Goal: Task Accomplishment & Management: Manage account settings

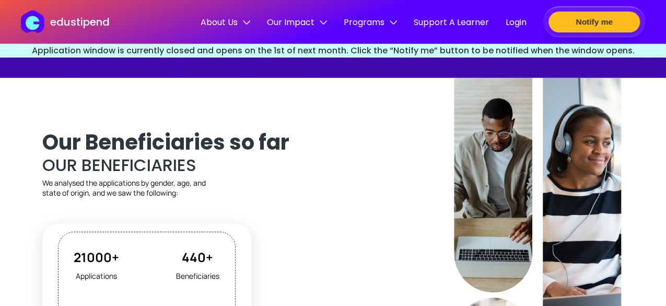
scroll to position [923, 0]
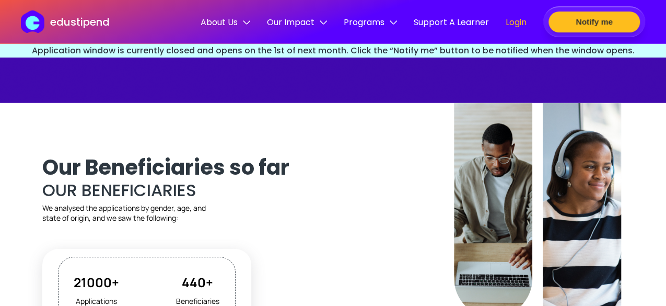
click at [514, 23] on span "Login" at bounding box center [516, 22] width 21 height 13
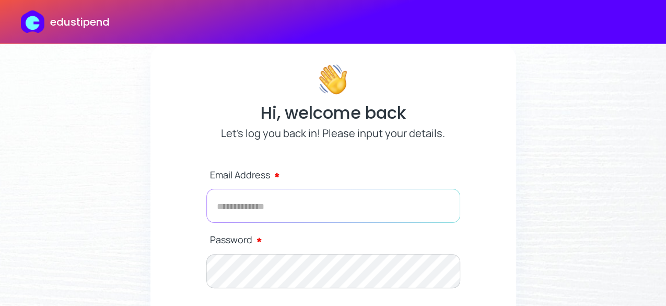
click at [287, 201] on input "email" at bounding box center [333, 206] width 254 height 34
type input "**********"
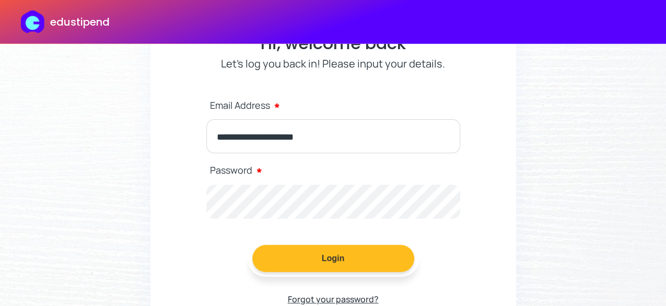
scroll to position [74, 0]
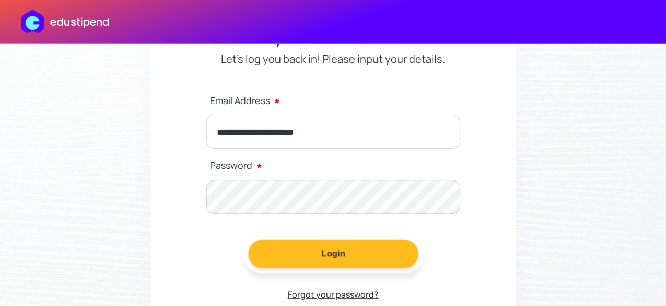
click at [329, 252] on button "Login" at bounding box center [333, 253] width 170 height 29
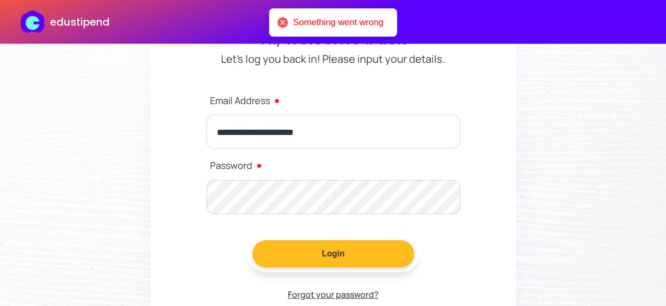
click at [322, 296] on p "Forgot your password?" at bounding box center [333, 294] width 91 height 16
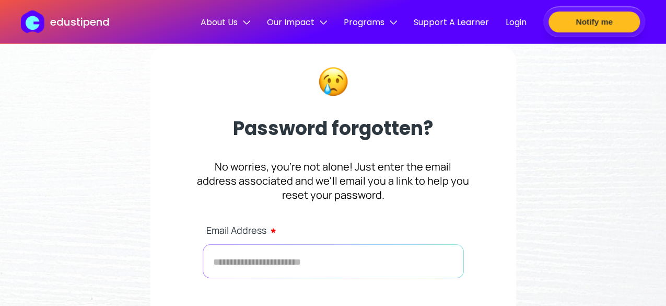
click at [292, 249] on input "text" at bounding box center [333, 261] width 261 height 34
type input "**********"
click at [33, 24] on img at bounding box center [35, 21] width 28 height 22
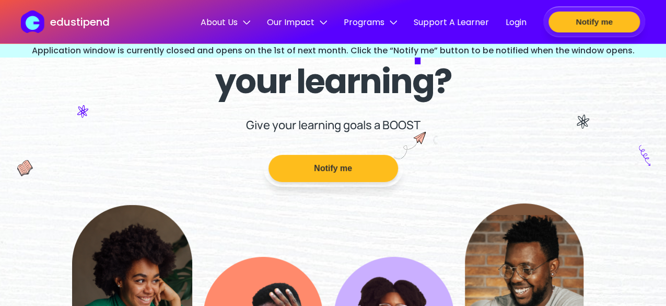
scroll to position [102, 0]
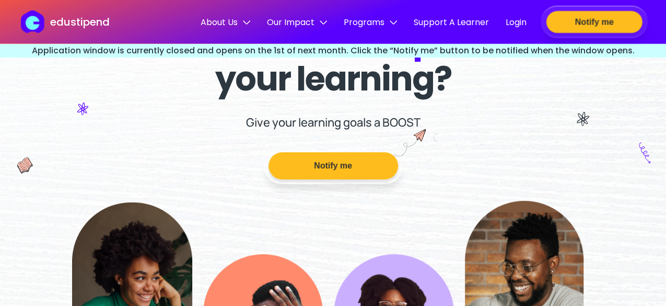
click at [618, 20] on button "Notify me" at bounding box center [594, 22] width 96 height 22
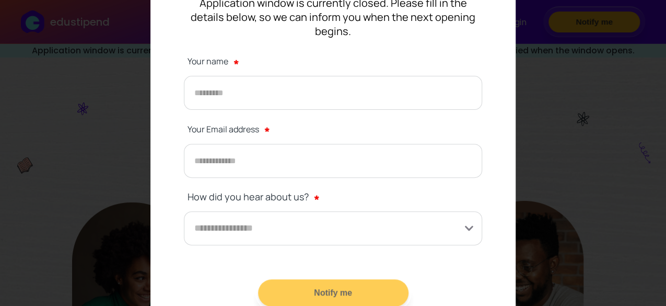
scroll to position [124, 0]
click at [562, 111] on div "Notify Me Application window is currently closed. Please fill in the details be…" at bounding box center [333, 153] width 666 height 306
click at [137, 180] on div "Notify Me Application window is currently closed. Please fill in the details be…" at bounding box center [333, 153] width 666 height 306
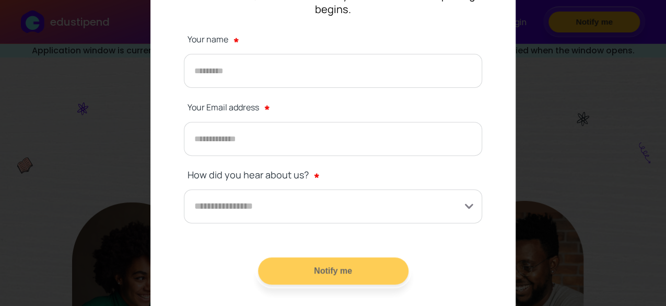
scroll to position [0, 0]
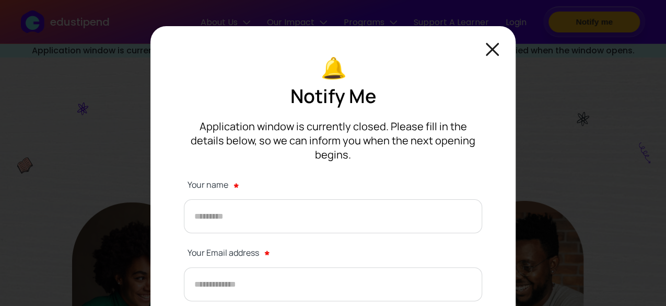
click at [496, 43] on img at bounding box center [492, 49] width 13 height 13
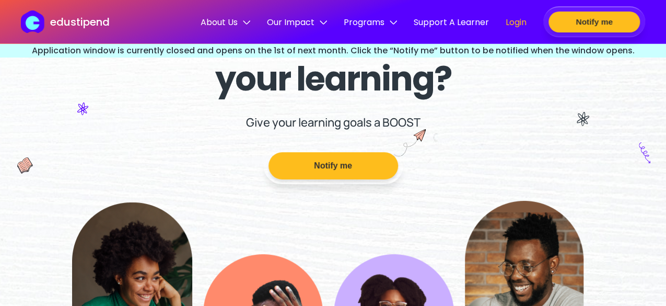
click at [506, 21] on span "Login" at bounding box center [516, 22] width 21 height 13
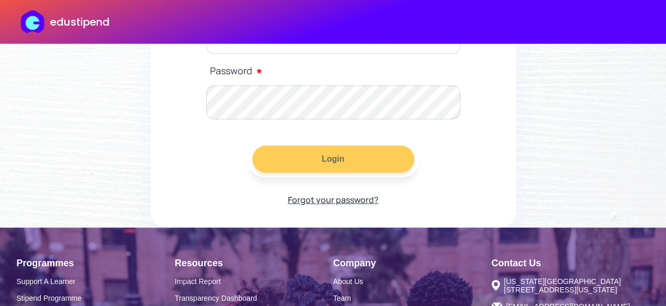
scroll to position [168, 0]
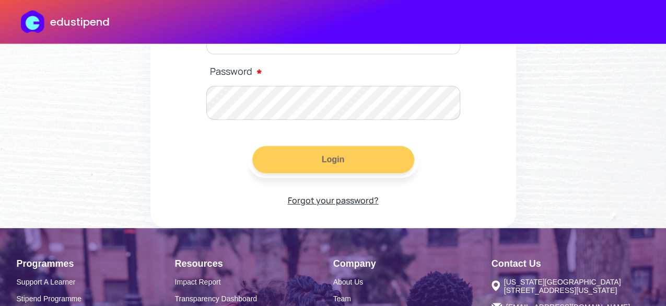
click at [301, 201] on p "Forgot your password?" at bounding box center [333, 200] width 91 height 16
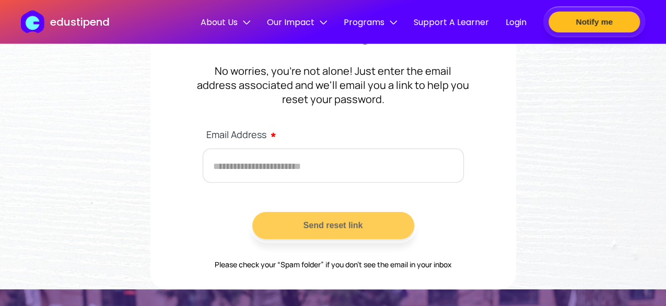
scroll to position [98, 0]
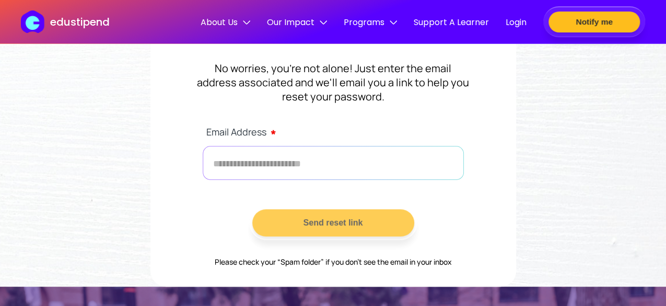
click at [294, 168] on input "text" at bounding box center [333, 163] width 261 height 34
type input "**********"
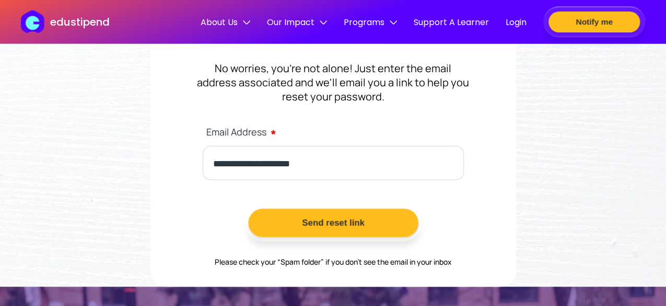
click at [302, 216] on button "Send reset link" at bounding box center [333, 222] width 170 height 29
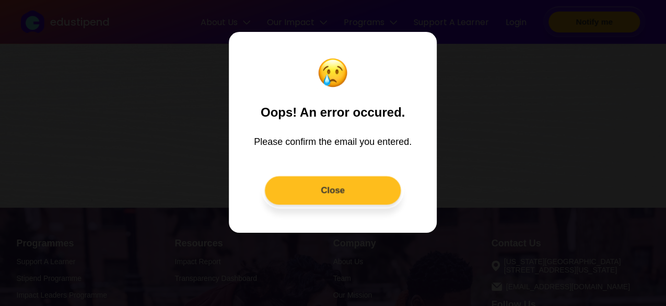
click at [329, 196] on button "Close" at bounding box center [333, 190] width 136 height 29
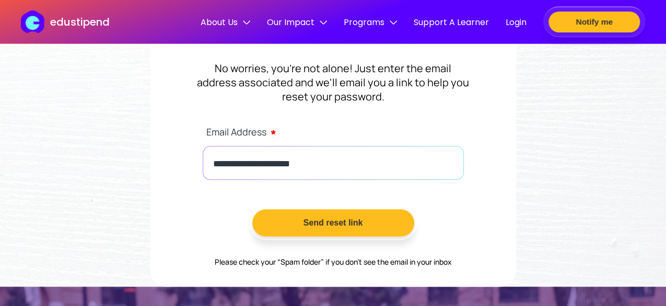
click at [325, 161] on input "**********" at bounding box center [333, 163] width 261 height 34
type input "*"
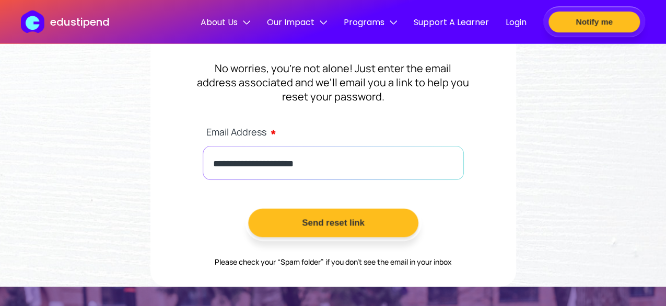
type input "**********"
click at [322, 213] on button "Send reset link" at bounding box center [333, 222] width 170 height 29
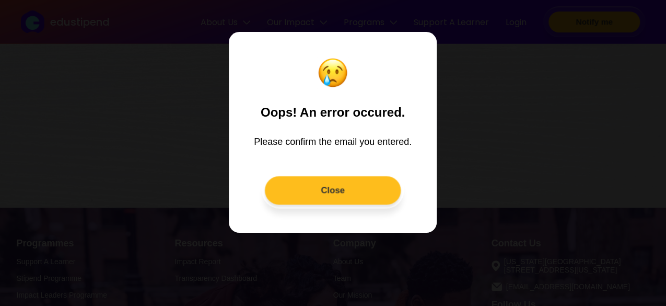
click at [327, 193] on button "Close" at bounding box center [333, 190] width 136 height 29
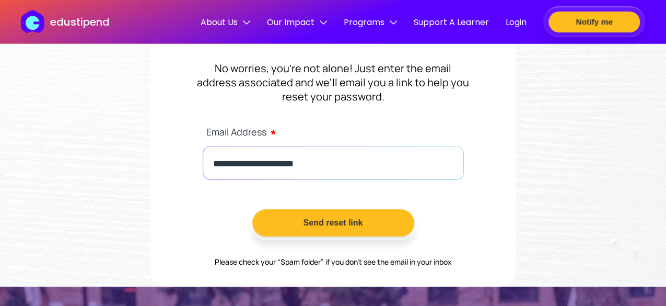
click at [325, 159] on input "**********" at bounding box center [333, 163] width 261 height 34
type input "*"
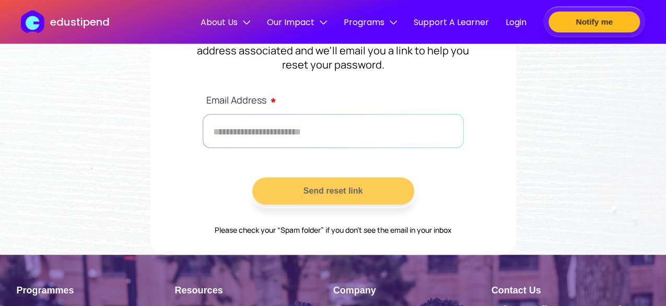
scroll to position [130, 0]
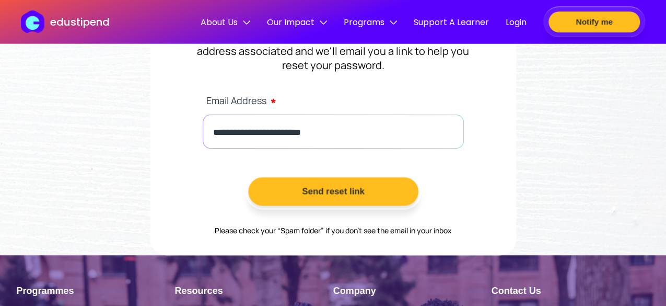
type input "**********"
click at [344, 184] on button "Send reset link" at bounding box center [333, 191] width 170 height 29
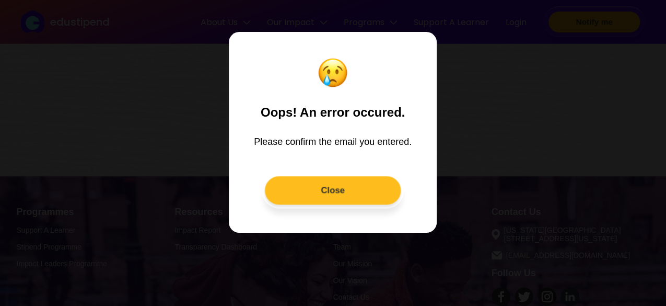
click at [376, 187] on button "Close" at bounding box center [333, 190] width 136 height 29
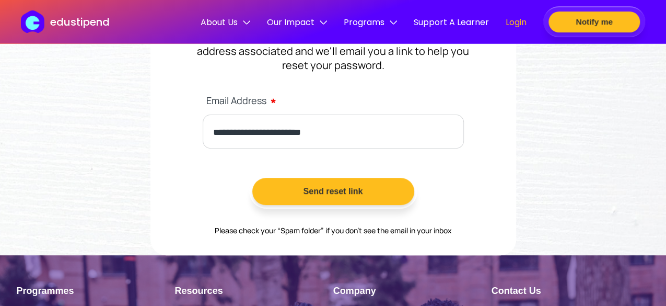
click at [512, 26] on span "Login" at bounding box center [516, 22] width 21 height 13
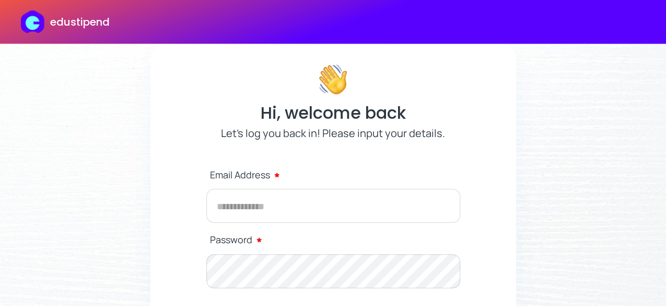
click at [104, 26] on p "edustipend" at bounding box center [80, 22] width 60 height 16
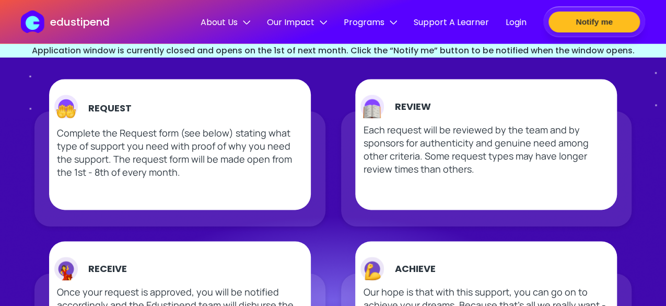
scroll to position [545, 0]
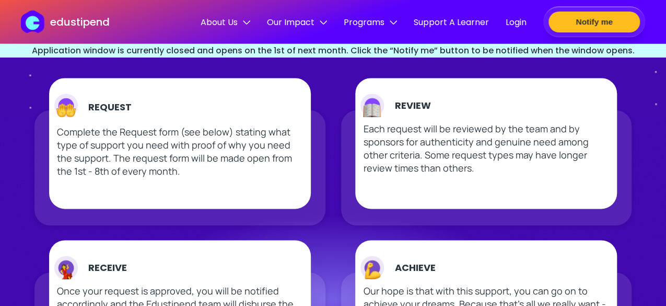
click at [68, 108] on img at bounding box center [66, 107] width 24 height 27
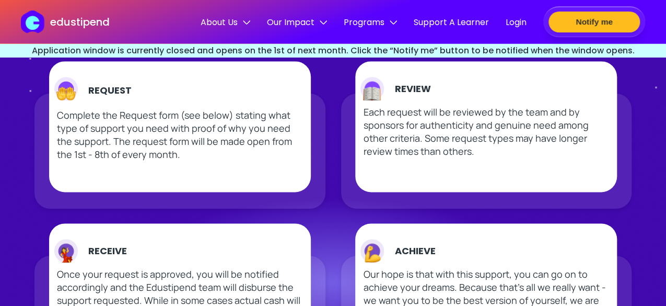
scroll to position [559, 0]
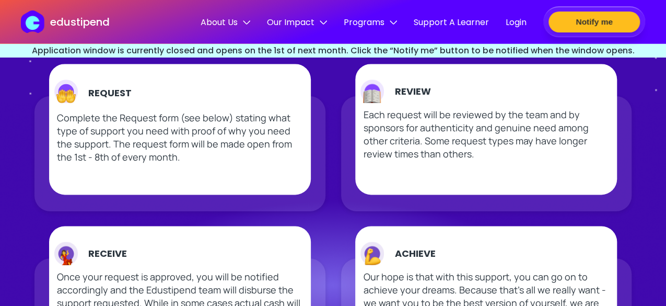
click at [68, 92] on img at bounding box center [66, 92] width 24 height 27
click at [62, 91] on img at bounding box center [66, 92] width 24 height 27
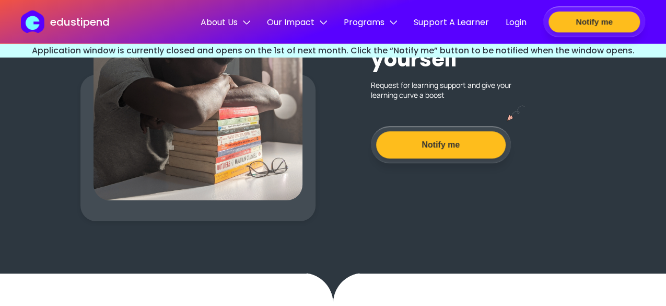
scroll to position [2149, 0]
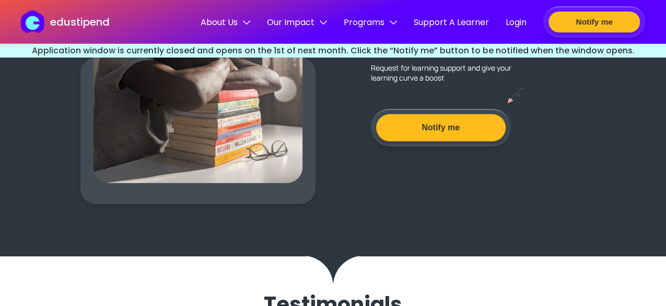
click at [187, 131] on div at bounding box center [198, 52] width 209 height 261
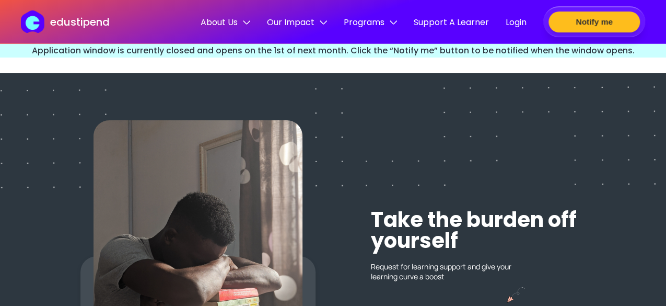
scroll to position [1949, 0]
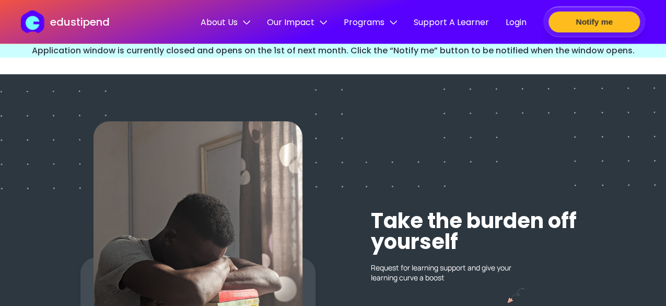
click at [223, 199] on div at bounding box center [198, 251] width 209 height 261
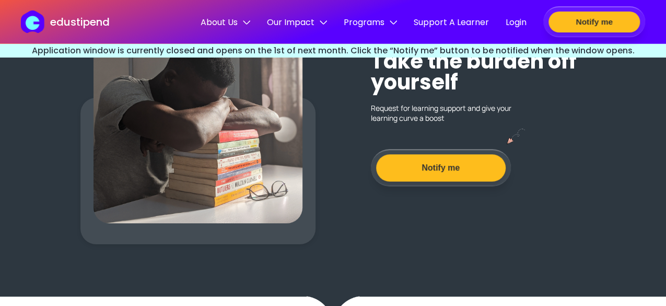
scroll to position [2115, 0]
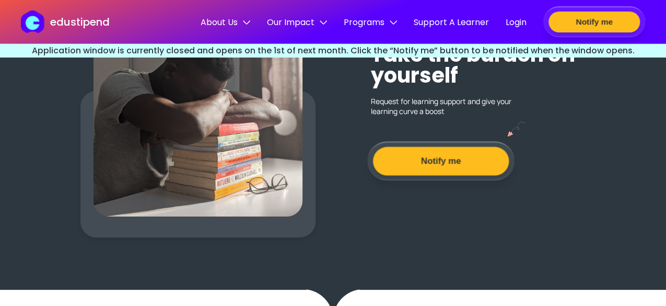
click at [405, 160] on button "Notify me" at bounding box center [440, 161] width 136 height 29
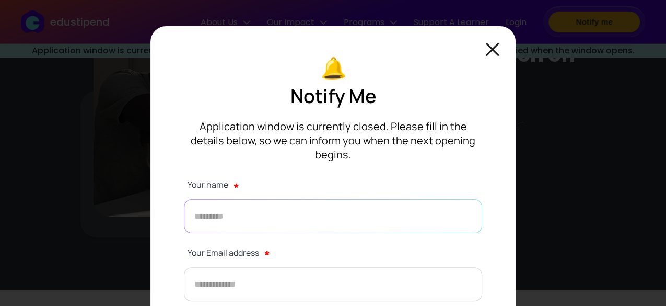
click at [334, 206] on input "text" at bounding box center [333, 216] width 298 height 34
click at [316, 267] on input "email" at bounding box center [333, 284] width 298 height 34
click at [287, 207] on input "***" at bounding box center [333, 216] width 298 height 34
type input "********"
click at [266, 267] on input "email" at bounding box center [333, 284] width 298 height 34
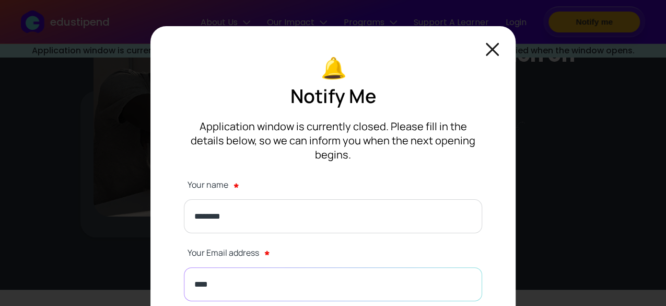
type input "**********"
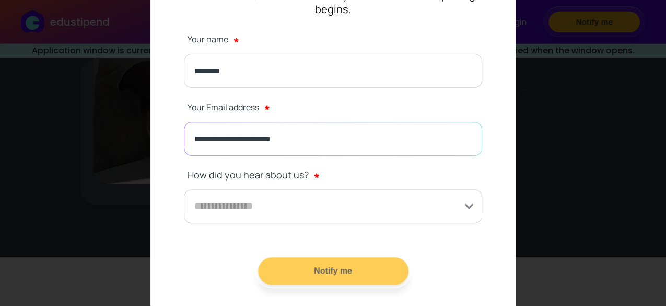
scroll to position [2150, 0]
click at [309, 199] on input at bounding box center [333, 206] width 298 height 34
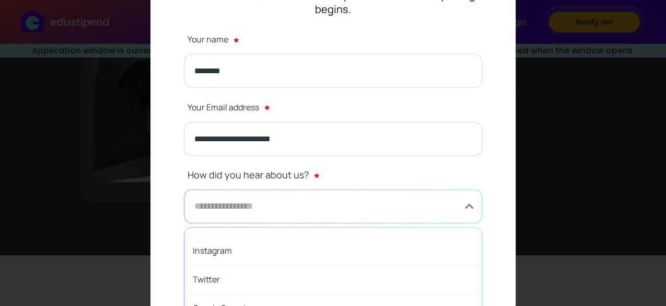
scroll to position [50, 0]
click at [280, 243] on span "Instagram" at bounding box center [332, 249] width 297 height 29
type input "*********"
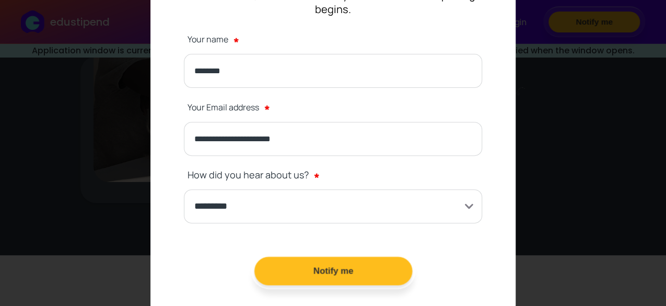
click at [319, 258] on button "Notify me" at bounding box center [333, 271] width 158 height 29
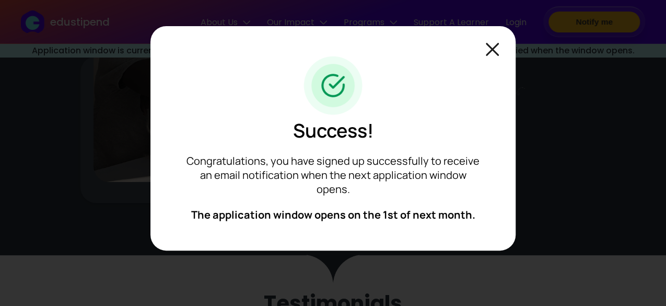
scroll to position [0, 0]
click at [489, 53] on img at bounding box center [492, 49] width 13 height 13
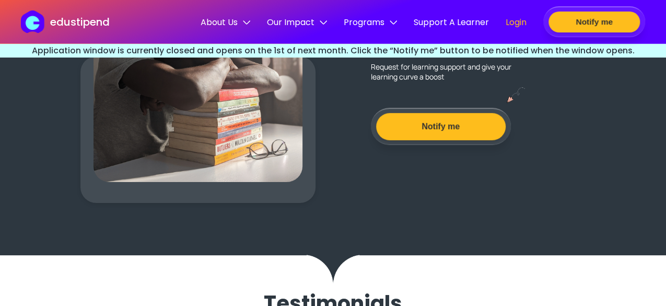
click at [514, 19] on span "Login" at bounding box center [516, 22] width 21 height 13
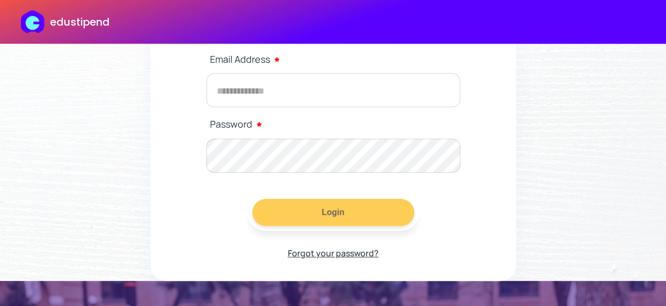
scroll to position [116, 0]
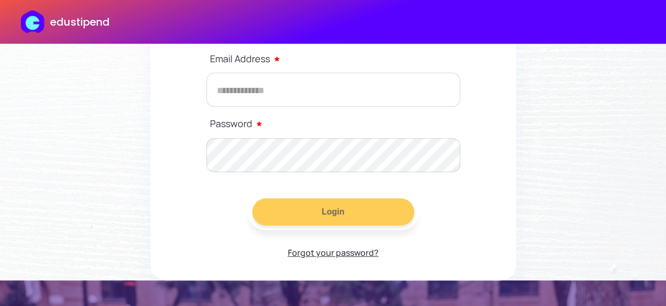
click at [333, 253] on p "Forgot your password?" at bounding box center [333, 252] width 91 height 16
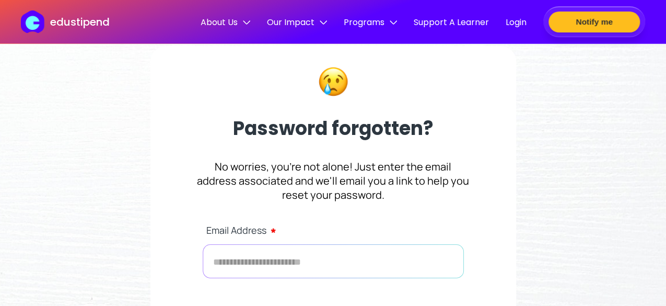
click at [286, 258] on input "text" at bounding box center [333, 261] width 261 height 34
type input "**********"
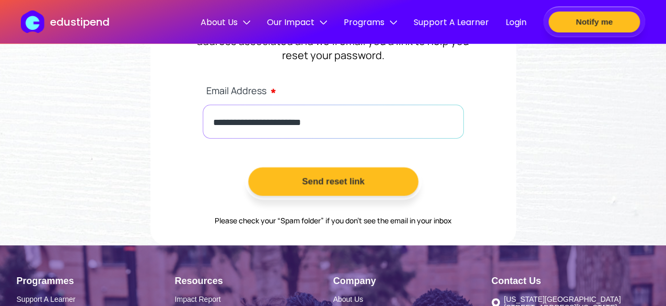
scroll to position [140, 0]
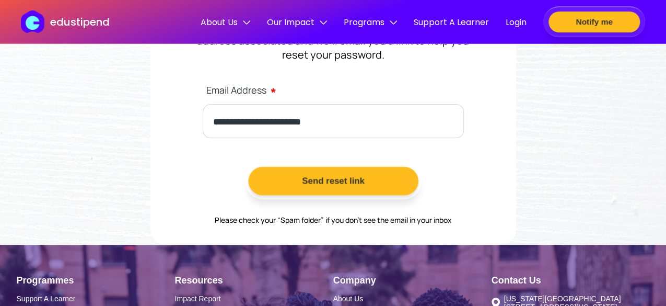
click at [325, 178] on button "Send reset link" at bounding box center [333, 181] width 170 height 29
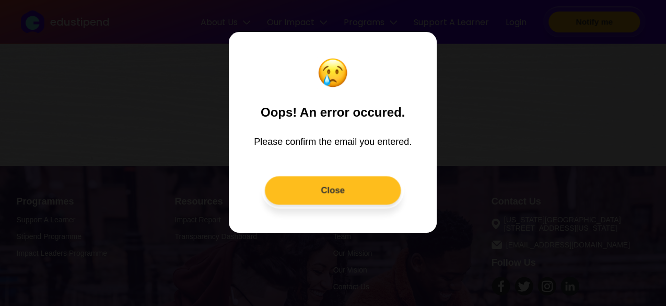
click at [323, 187] on button "Close" at bounding box center [333, 190] width 136 height 29
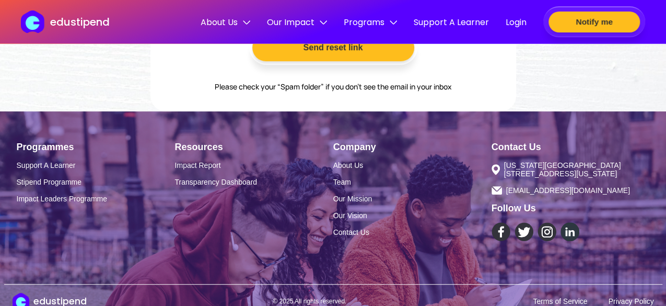
scroll to position [292, 0]
